Goal: Information Seeking & Learning: Learn about a topic

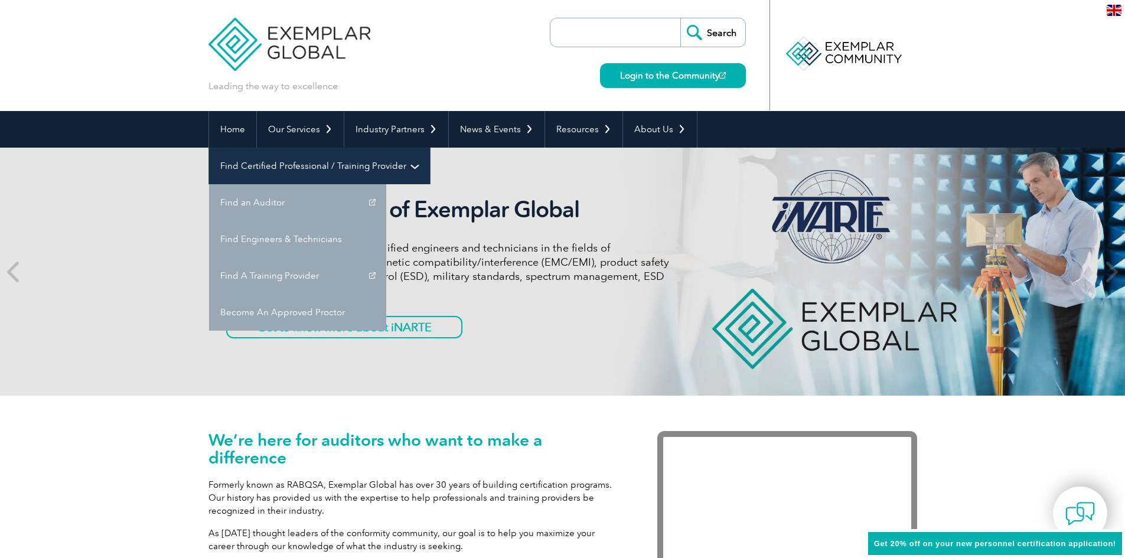
click at [430, 148] on link "Find Certified Professional / Training Provider" at bounding box center [319, 166] width 221 height 37
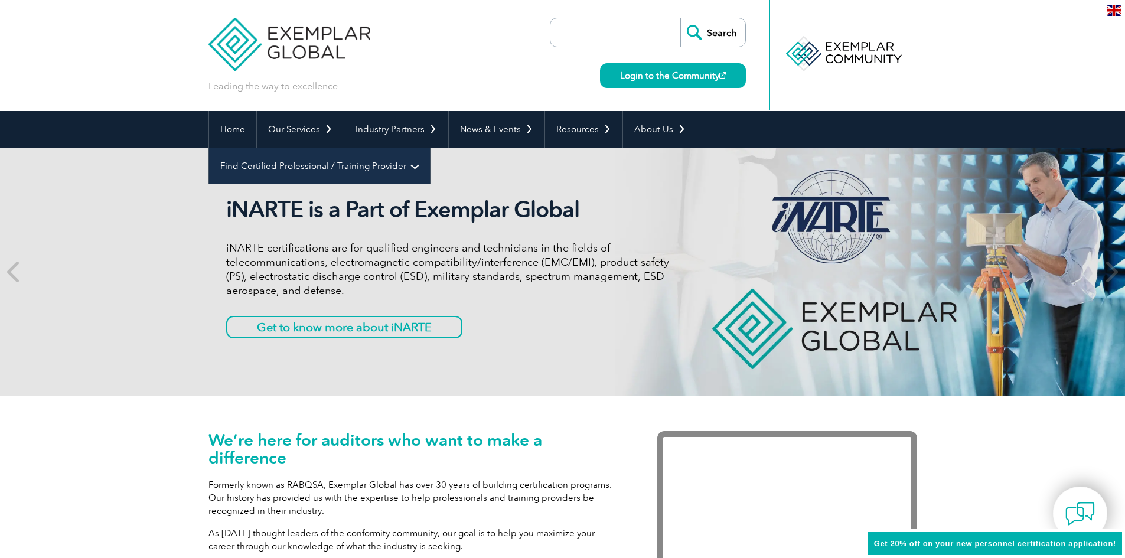
click at [430, 148] on link "Find Certified Professional / Training Provider" at bounding box center [319, 166] width 221 height 37
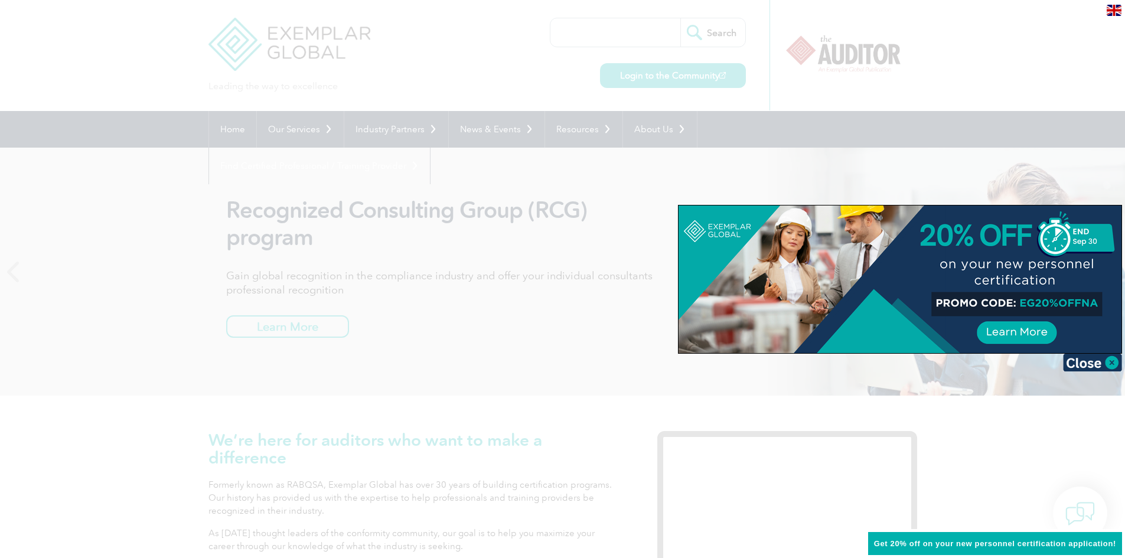
drag, startPoint x: 1089, startPoint y: 364, endPoint x: 960, endPoint y: 301, distance: 143.7
click at [1089, 365] on img at bounding box center [1092, 363] width 59 height 18
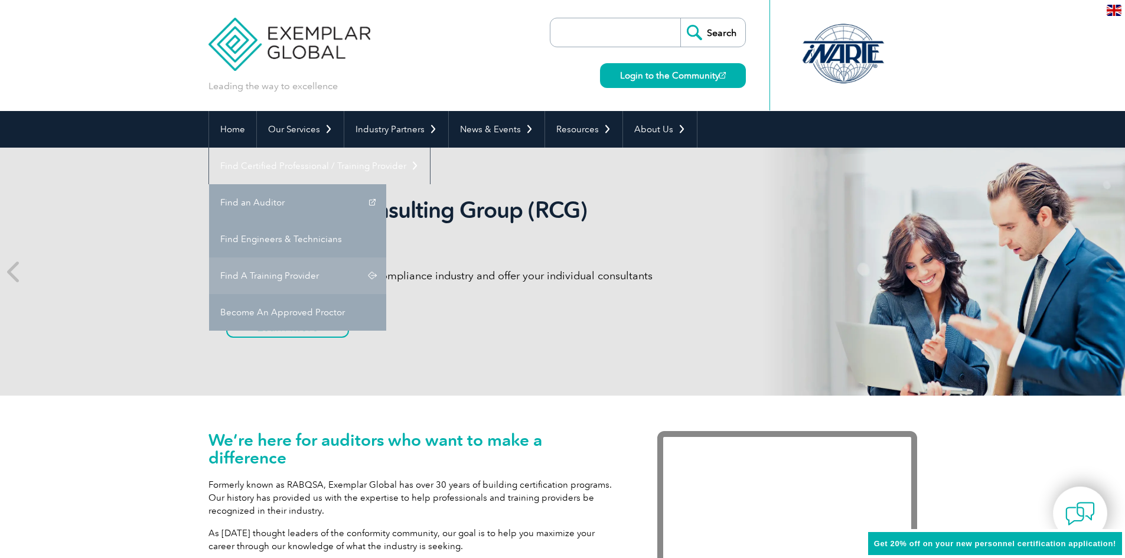
click at [386, 257] on link "Find A Training Provider" at bounding box center [297, 275] width 177 height 37
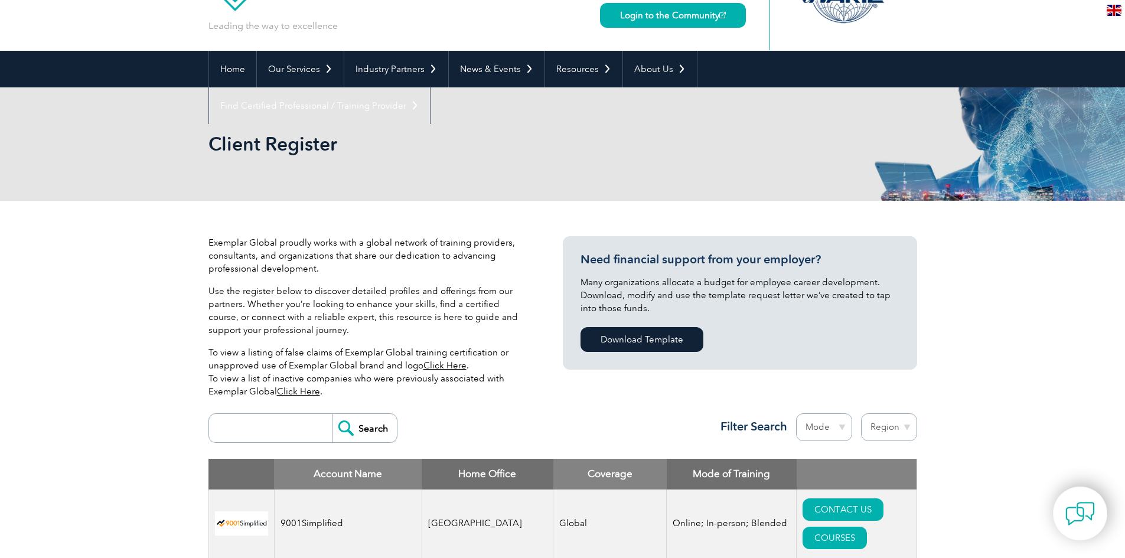
scroll to position [59, 0]
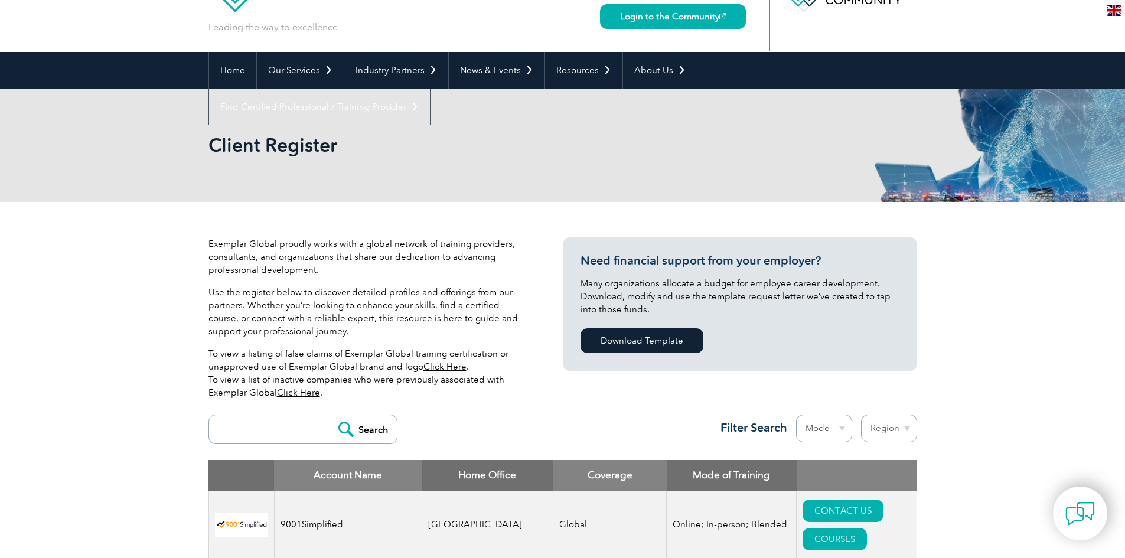
click at [837, 432] on select "Mode Online In-person Blended" at bounding box center [824, 429] width 56 height 28
click at [885, 422] on select "Region Australia Bahrain Bangladesh Brazil Canada Colombia Dominican Republic E…" at bounding box center [889, 429] width 56 height 28
select select "Turkey"
click at [861, 415] on select "Region Australia Bahrain Bangladesh Brazil Canada Colombia Dominican Republic E…" at bounding box center [889, 429] width 56 height 28
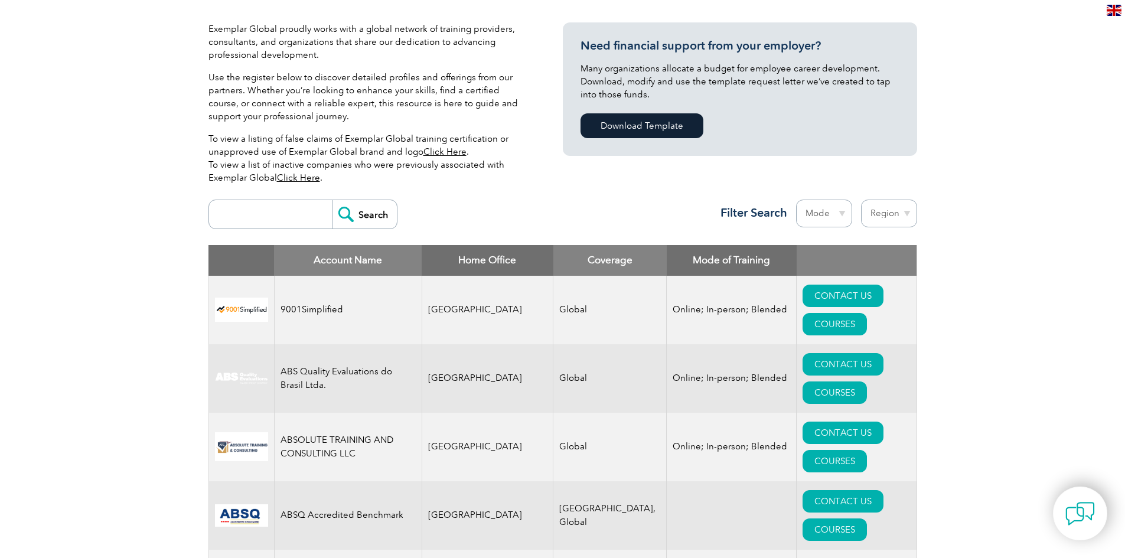
scroll to position [413, 0]
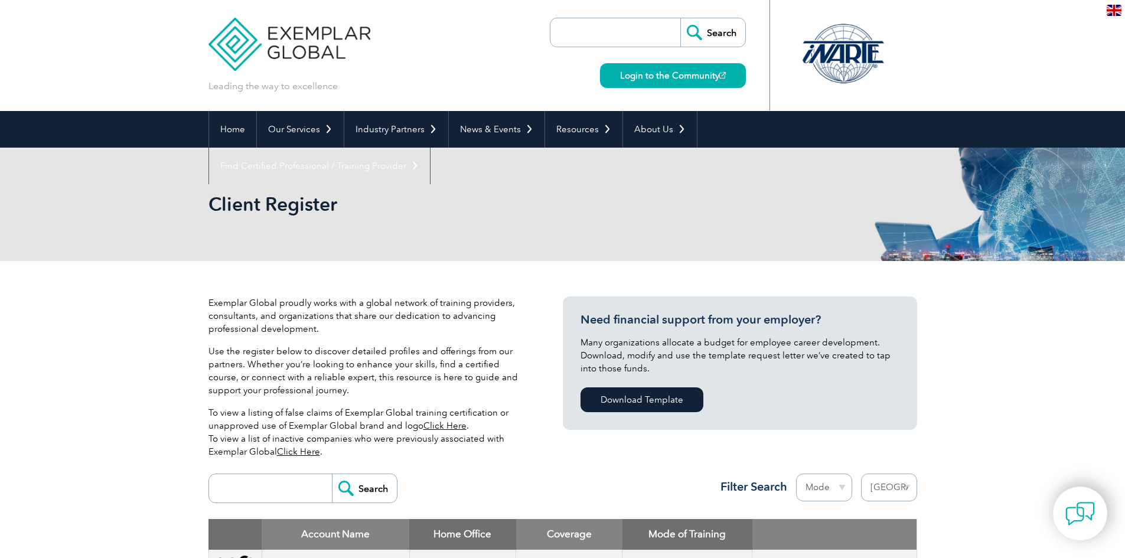
select select "Turkey"
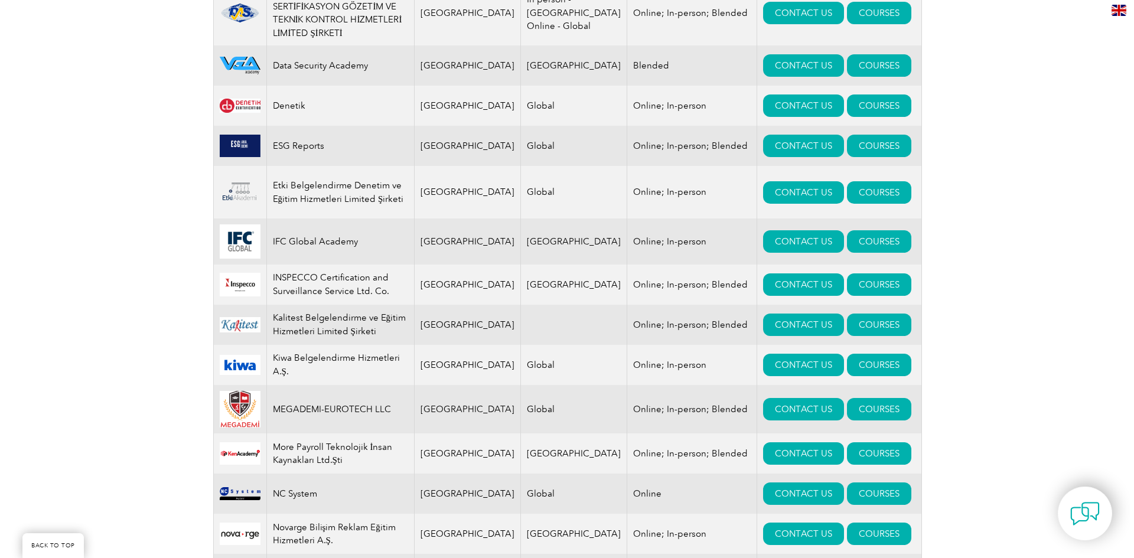
scroll to position [827, 0]
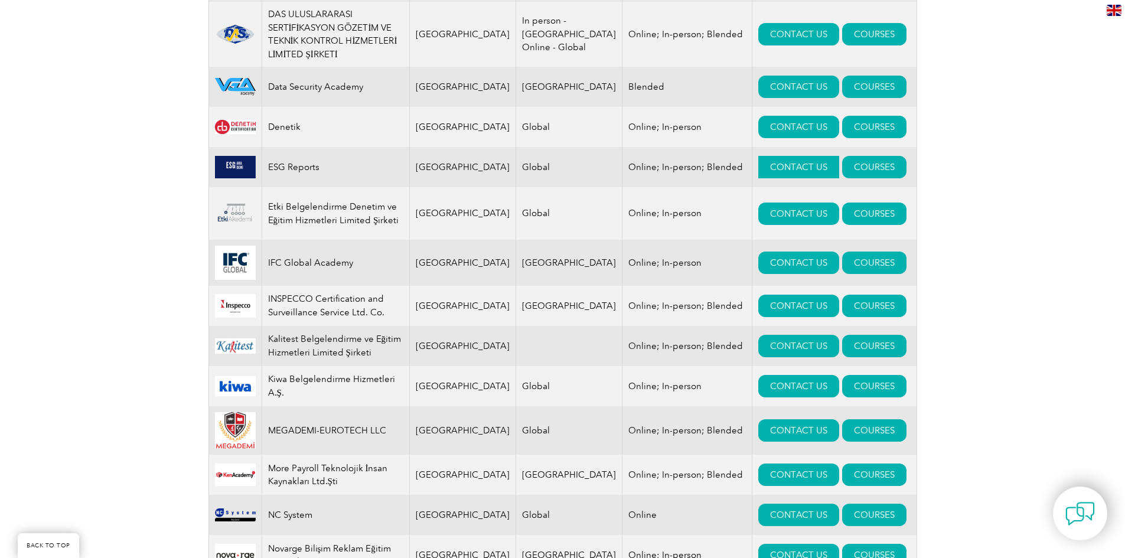
click at [768, 156] on link "CONTACT US" at bounding box center [798, 167] width 81 height 22
click at [850, 156] on link "COURSES" at bounding box center [874, 167] width 64 height 22
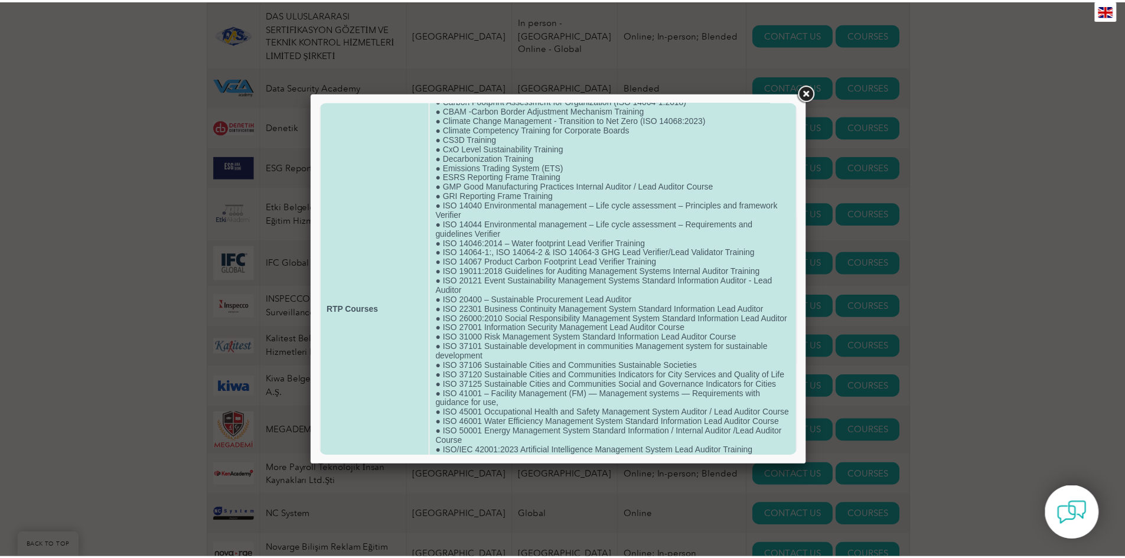
scroll to position [0, 0]
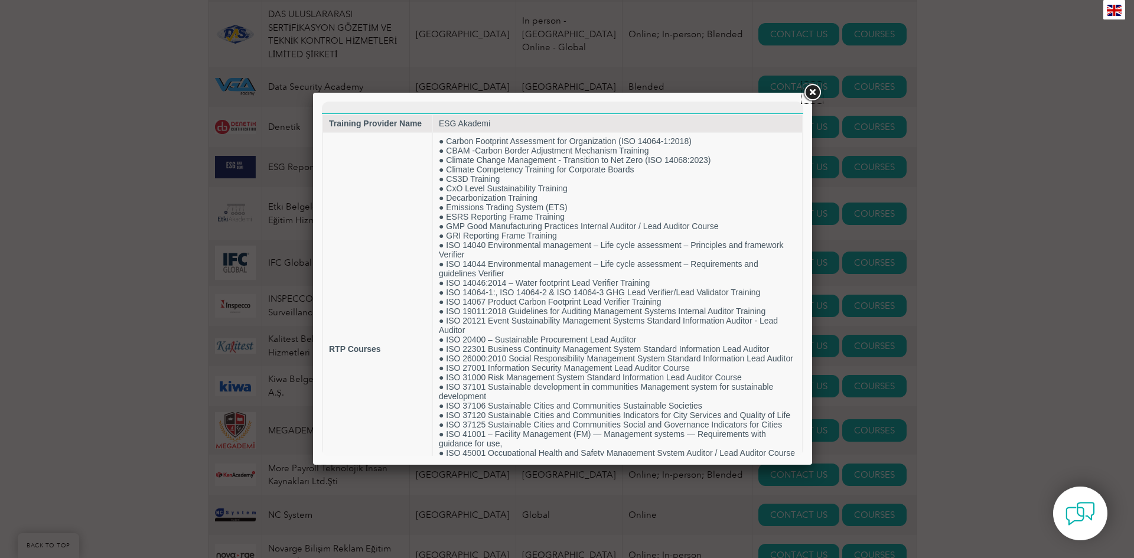
drag, startPoint x: 817, startPoint y: 90, endPoint x: 814, endPoint y: 128, distance: 37.9
click at [817, 90] on link at bounding box center [811, 92] width 21 height 21
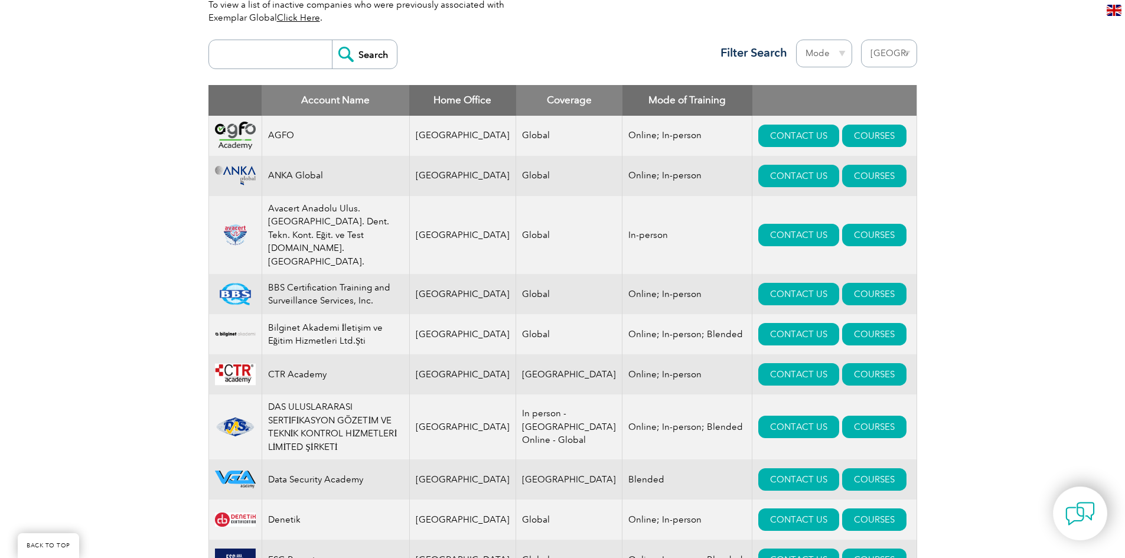
scroll to position [413, 0]
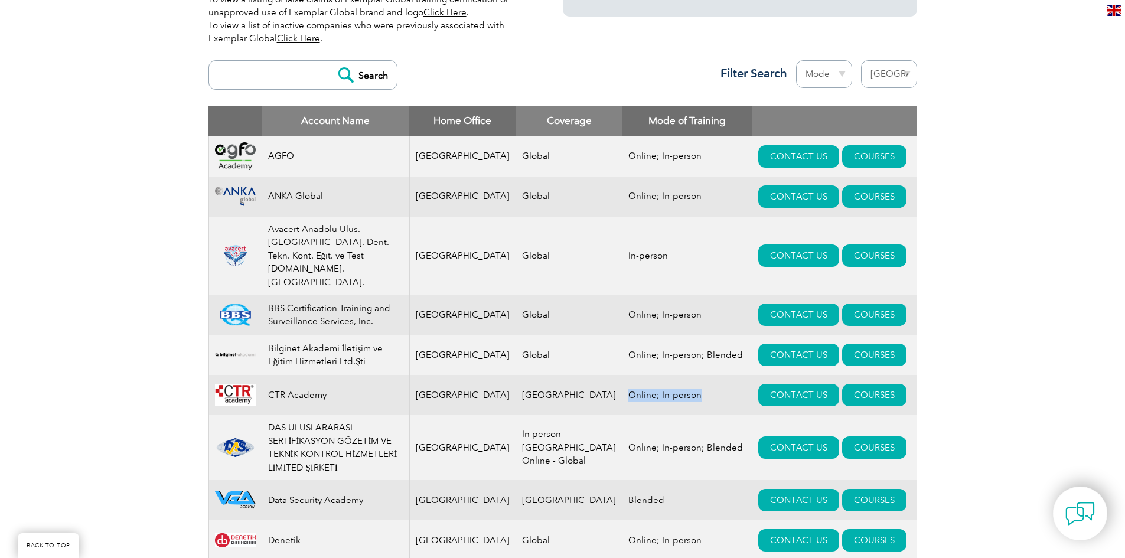
drag, startPoint x: 594, startPoint y: 369, endPoint x: 683, endPoint y: 369, distance: 89.8
click at [683, 375] on td "Online; In-person" at bounding box center [687, 395] width 130 height 40
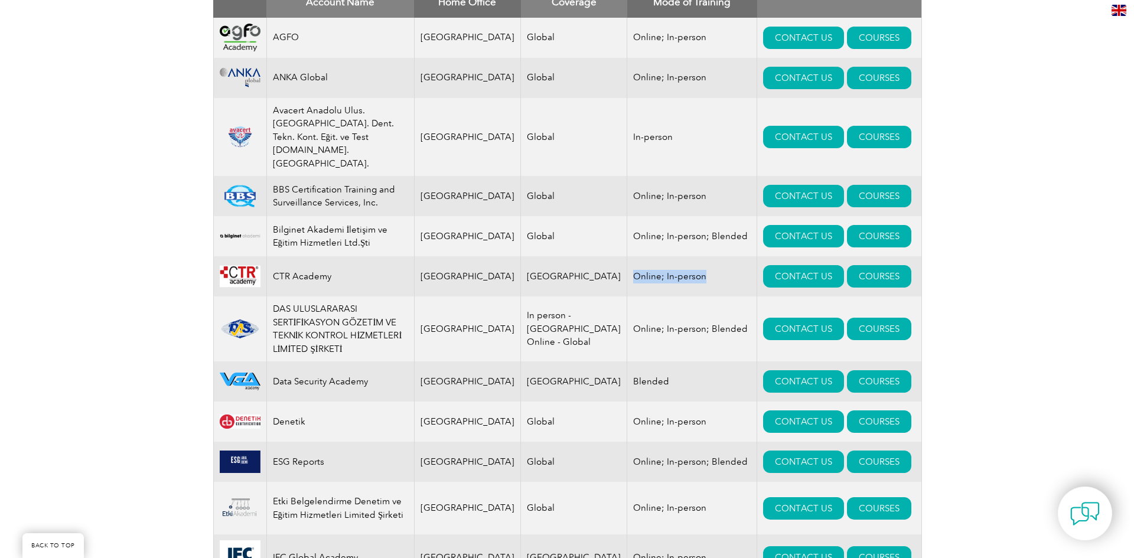
scroll to position [532, 0]
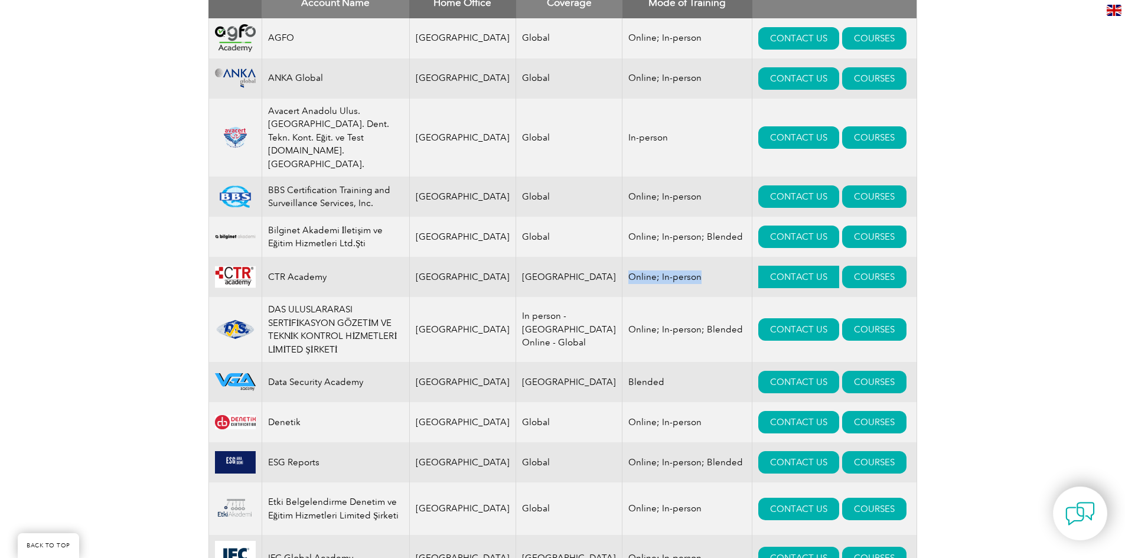
click at [758, 266] on link "CONTACT US" at bounding box center [798, 277] width 81 height 22
click at [842, 266] on link "COURSES" at bounding box center [874, 277] width 64 height 22
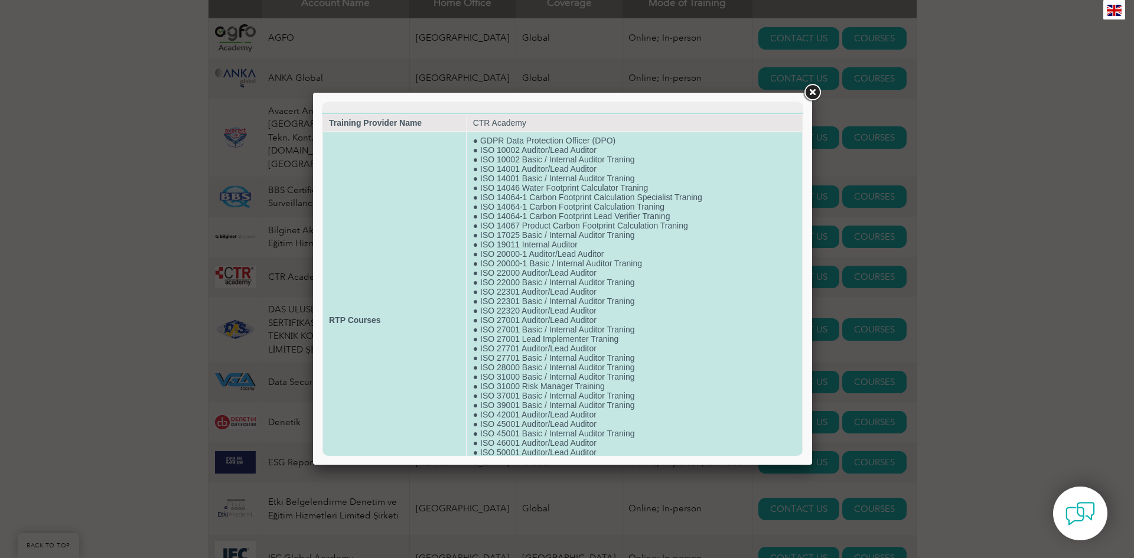
scroll to position [0, 0]
drag, startPoint x: 479, startPoint y: 312, endPoint x: 620, endPoint y: 312, distance: 141.2
click at [620, 312] on td "● GDPR Data Protection Officer (DPO) ● ISO 10002 Auditor/Lead Auditor ● ISO 100…" at bounding box center [634, 321] width 335 height 376
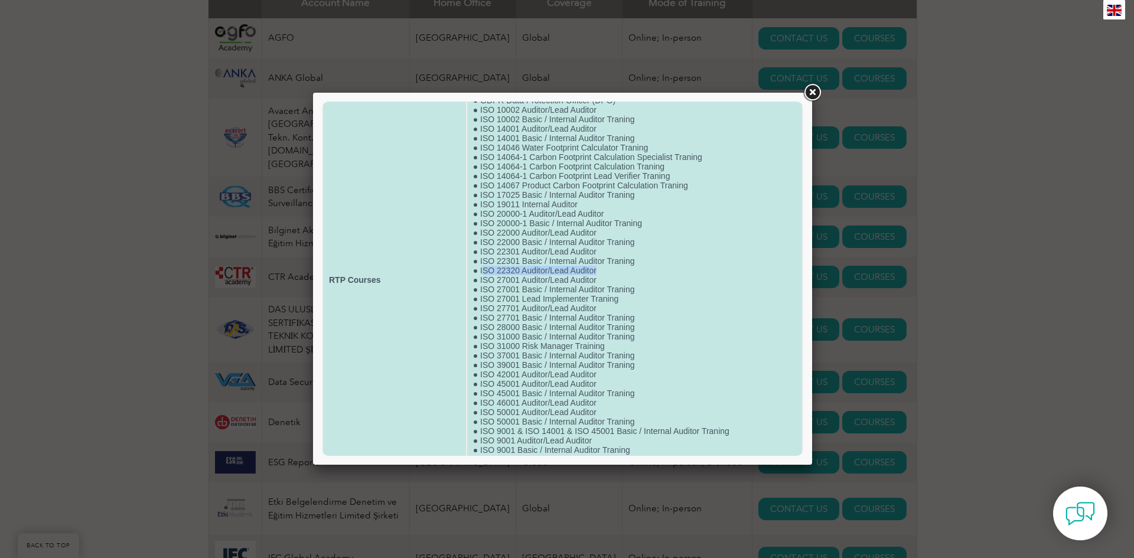
scroll to position [71, 0]
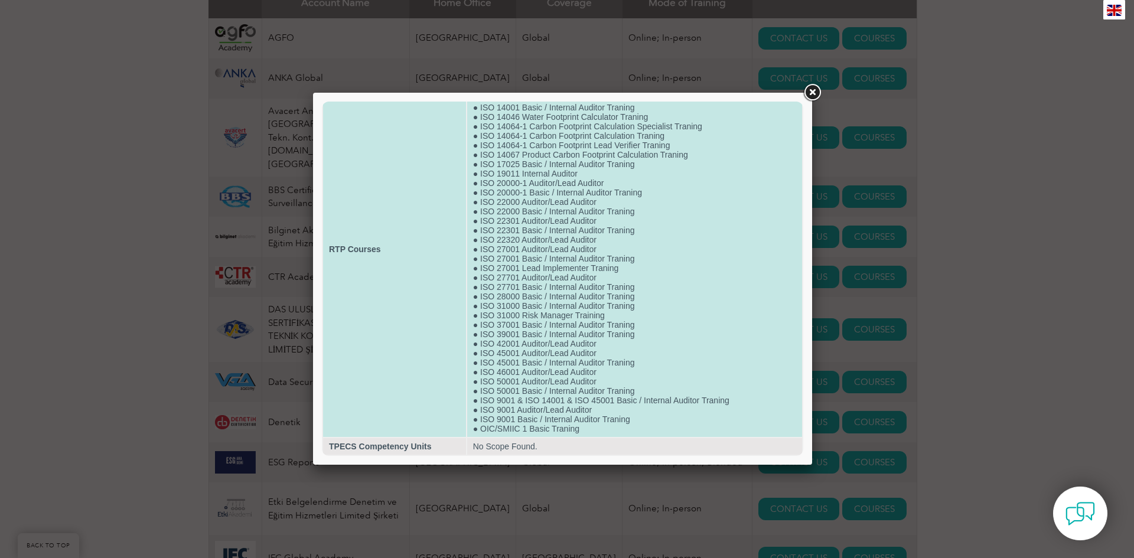
click at [637, 314] on td "● GDPR Data Protection Officer (DPO) ● ISO 10002 Auditor/Lead Auditor ● ISO 100…" at bounding box center [634, 249] width 335 height 376
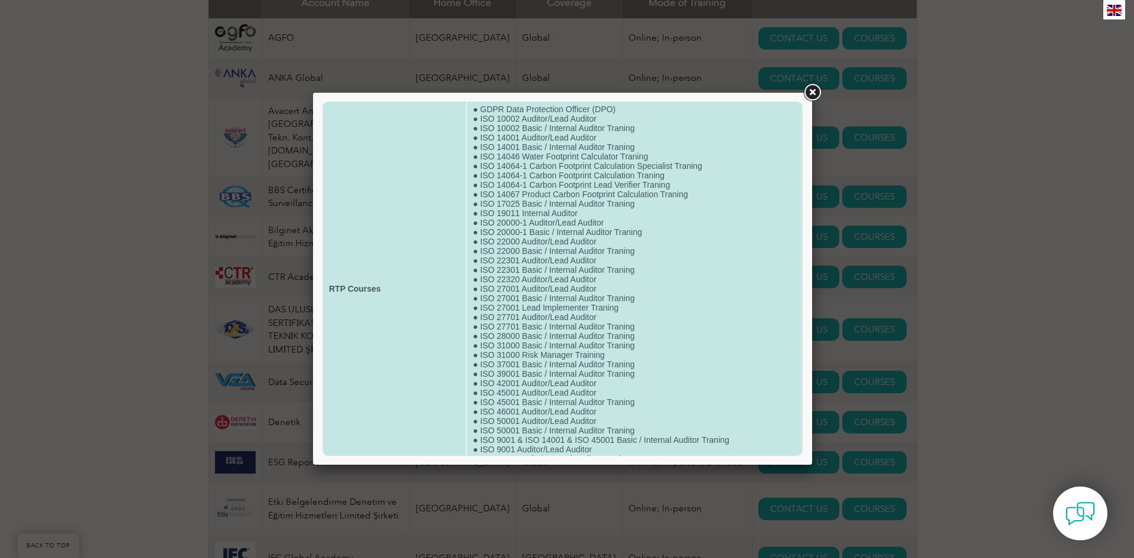
scroll to position [0, 0]
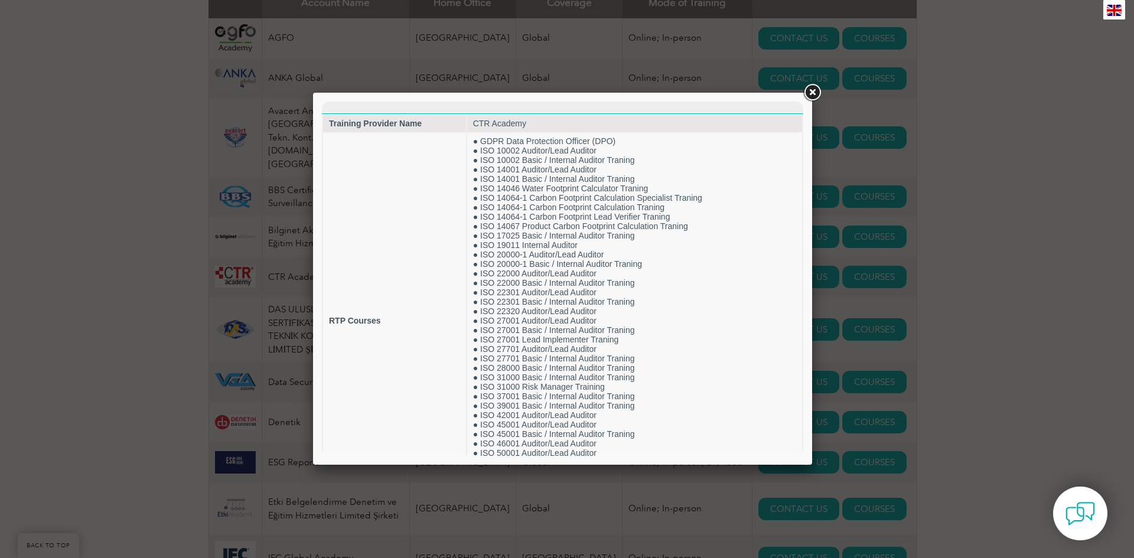
click at [811, 88] on link at bounding box center [811, 92] width 21 height 21
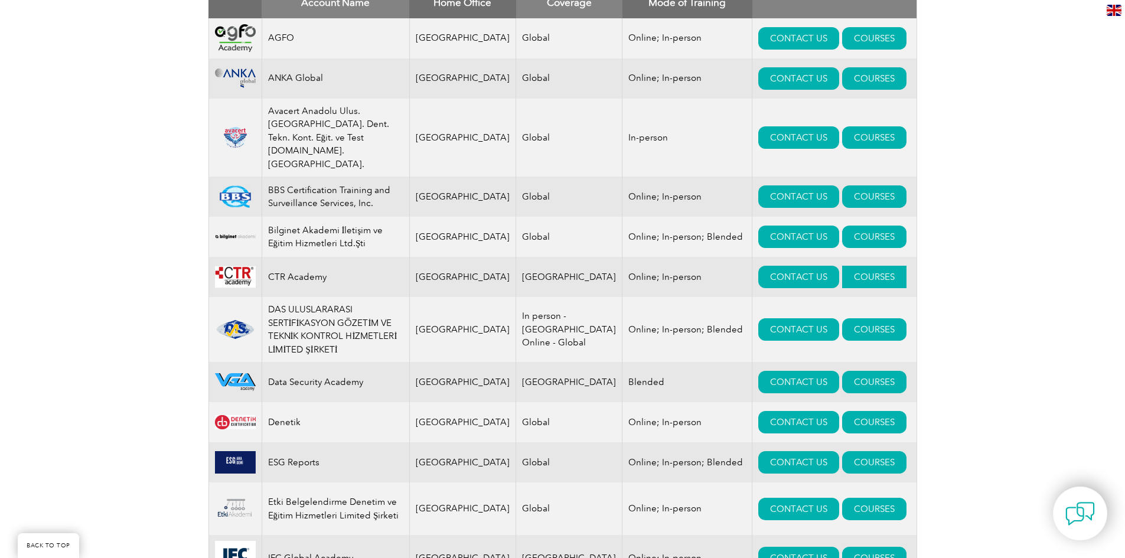
click at [842, 266] on link "COURSES" at bounding box center [874, 277] width 64 height 22
